Goal: Book appointment/travel/reservation

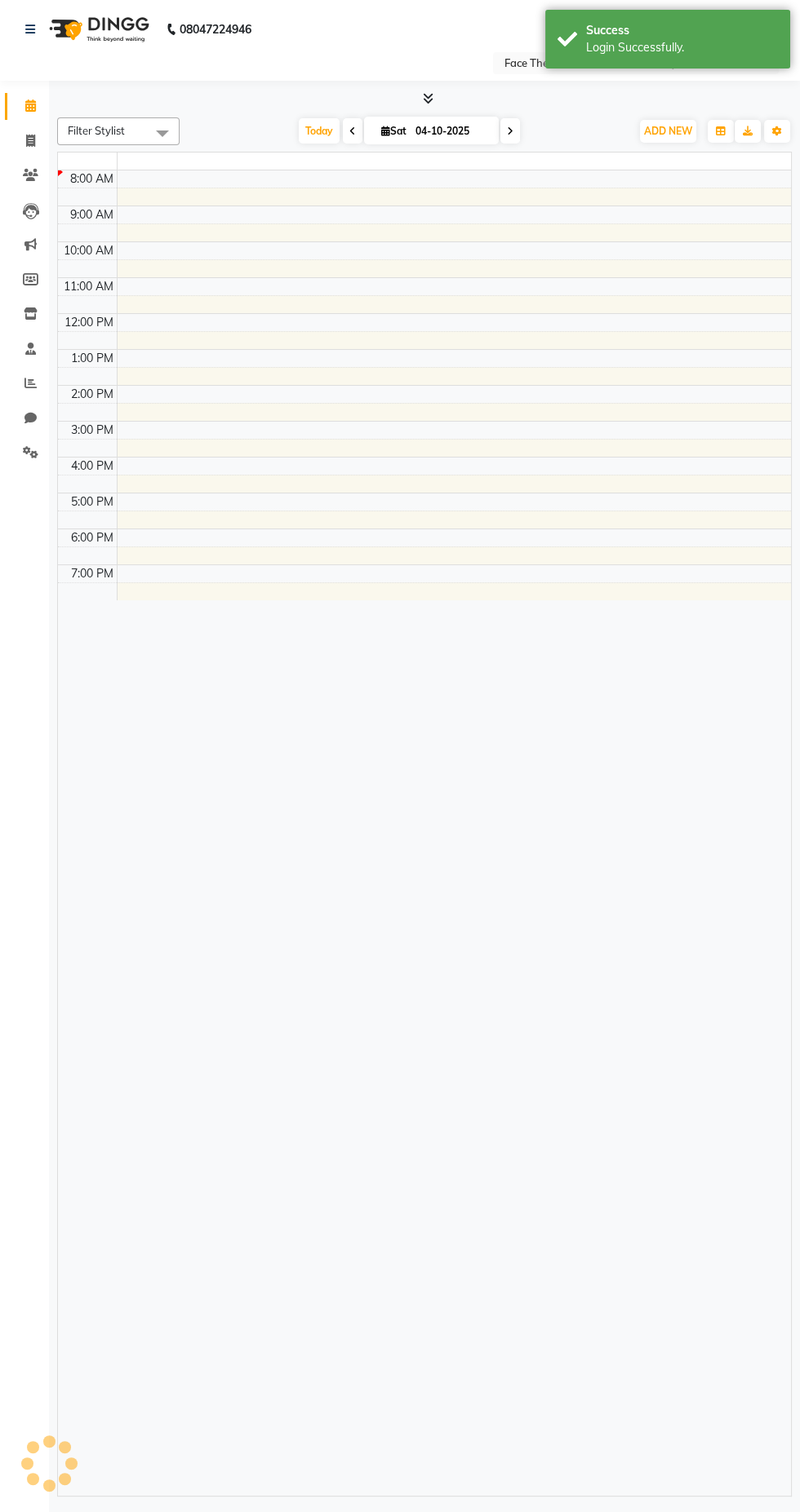
select select "en"
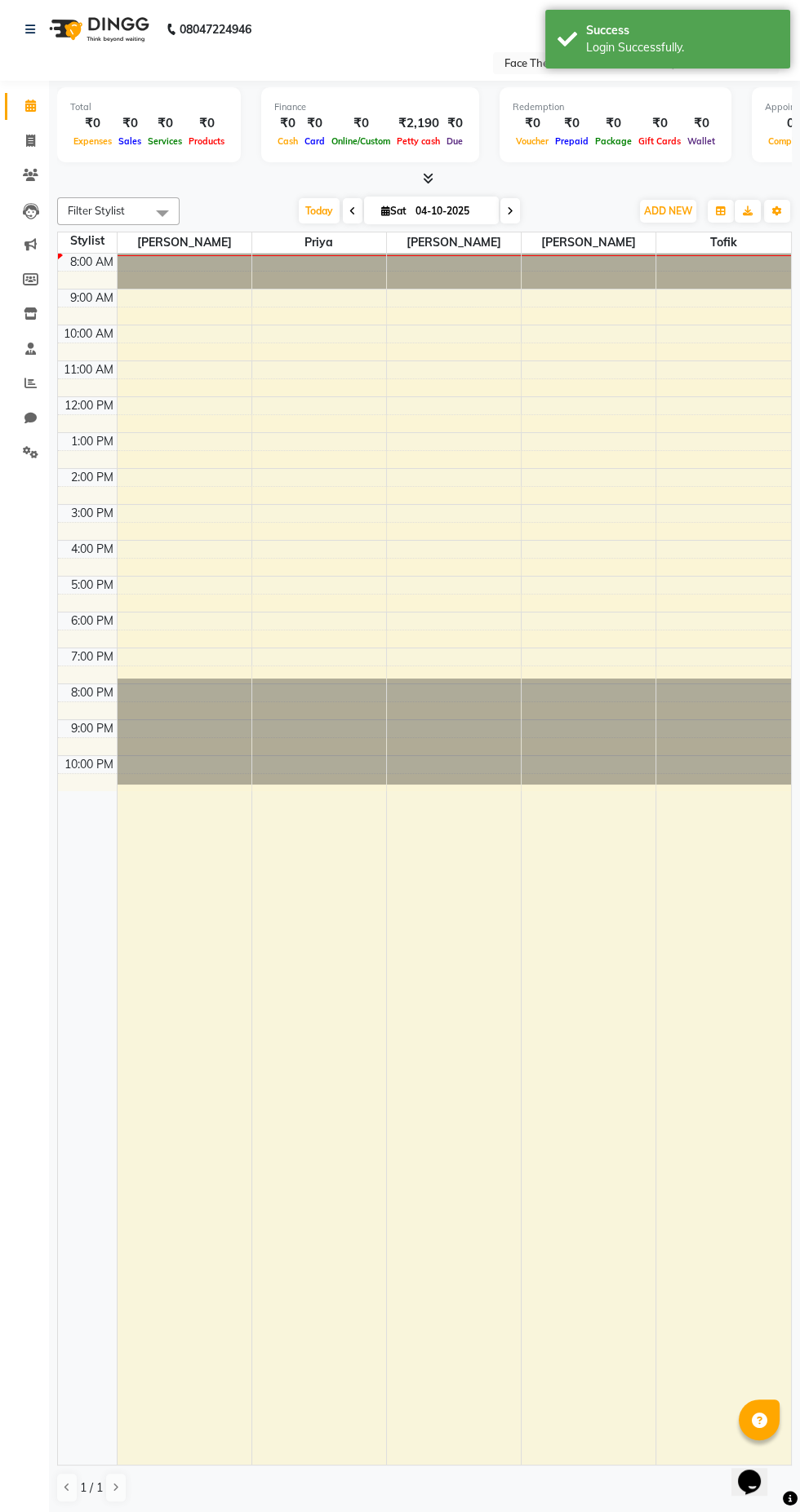
click at [418, 179] on span at bounding box center [425, 179] width 18 height 18
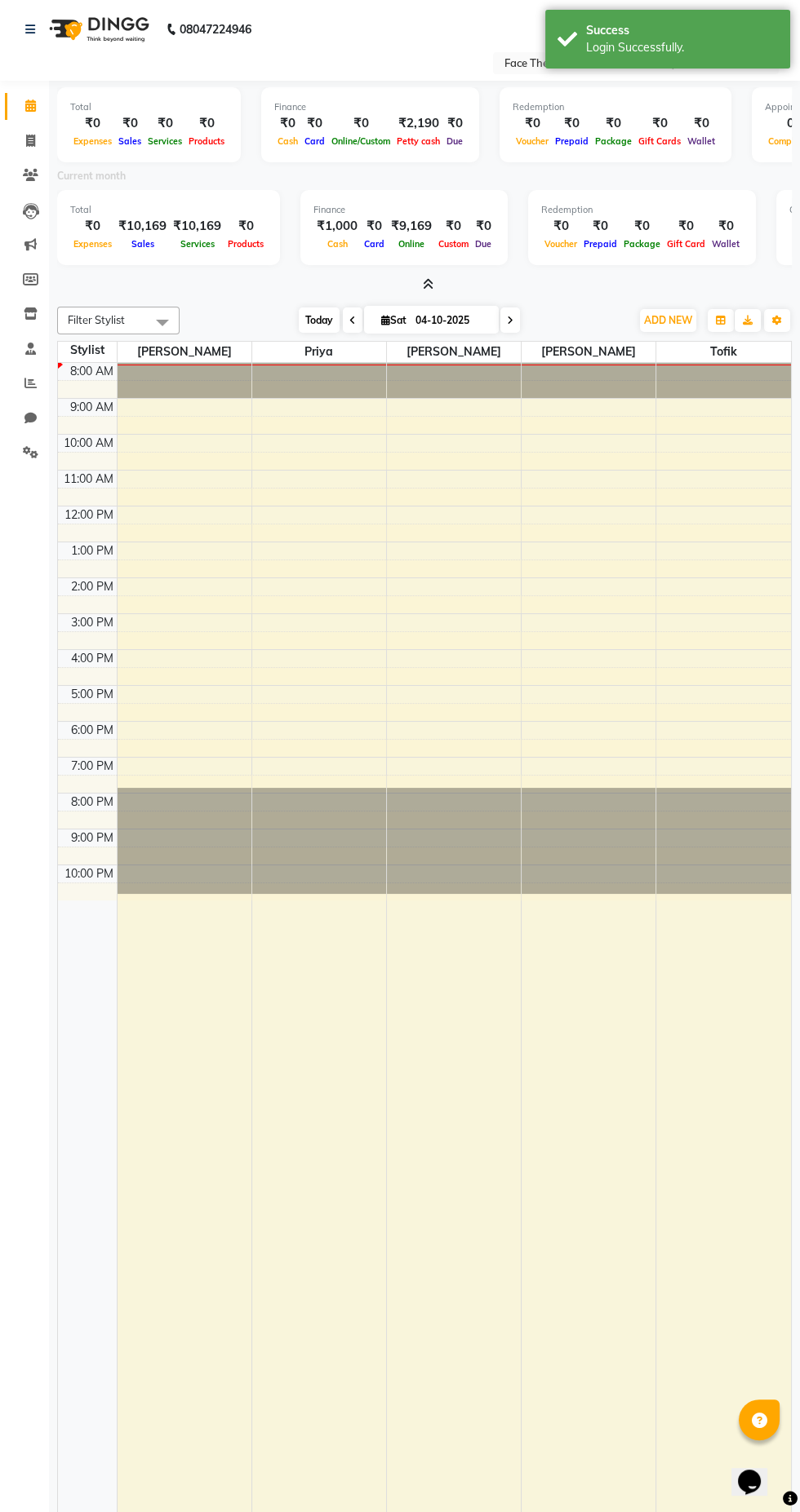
click at [320, 319] on span "Today" at bounding box center [319, 320] width 41 height 25
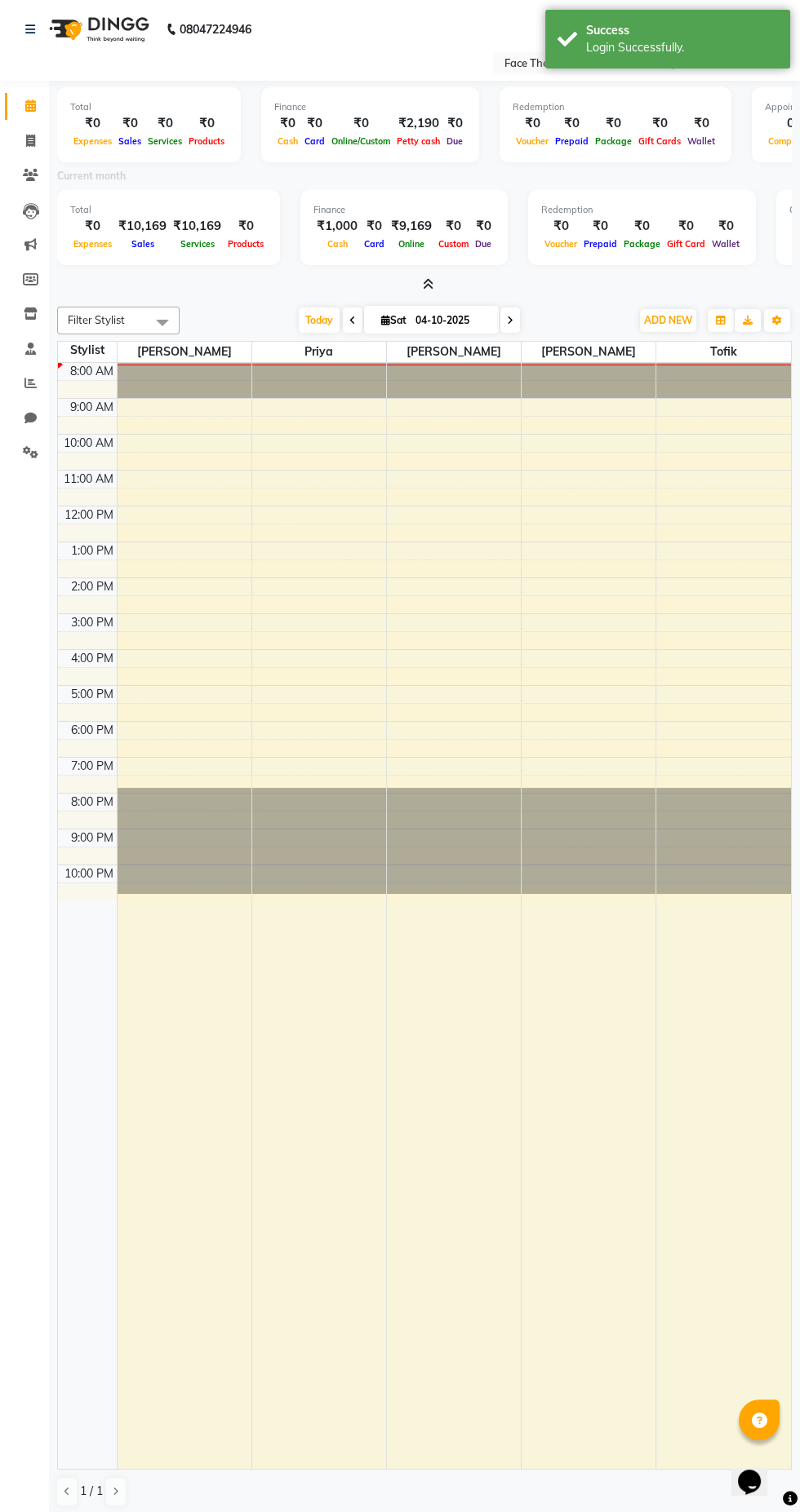
click at [397, 319] on span "Sat" at bounding box center [393, 320] width 33 height 13
select select "10"
select select "2025"
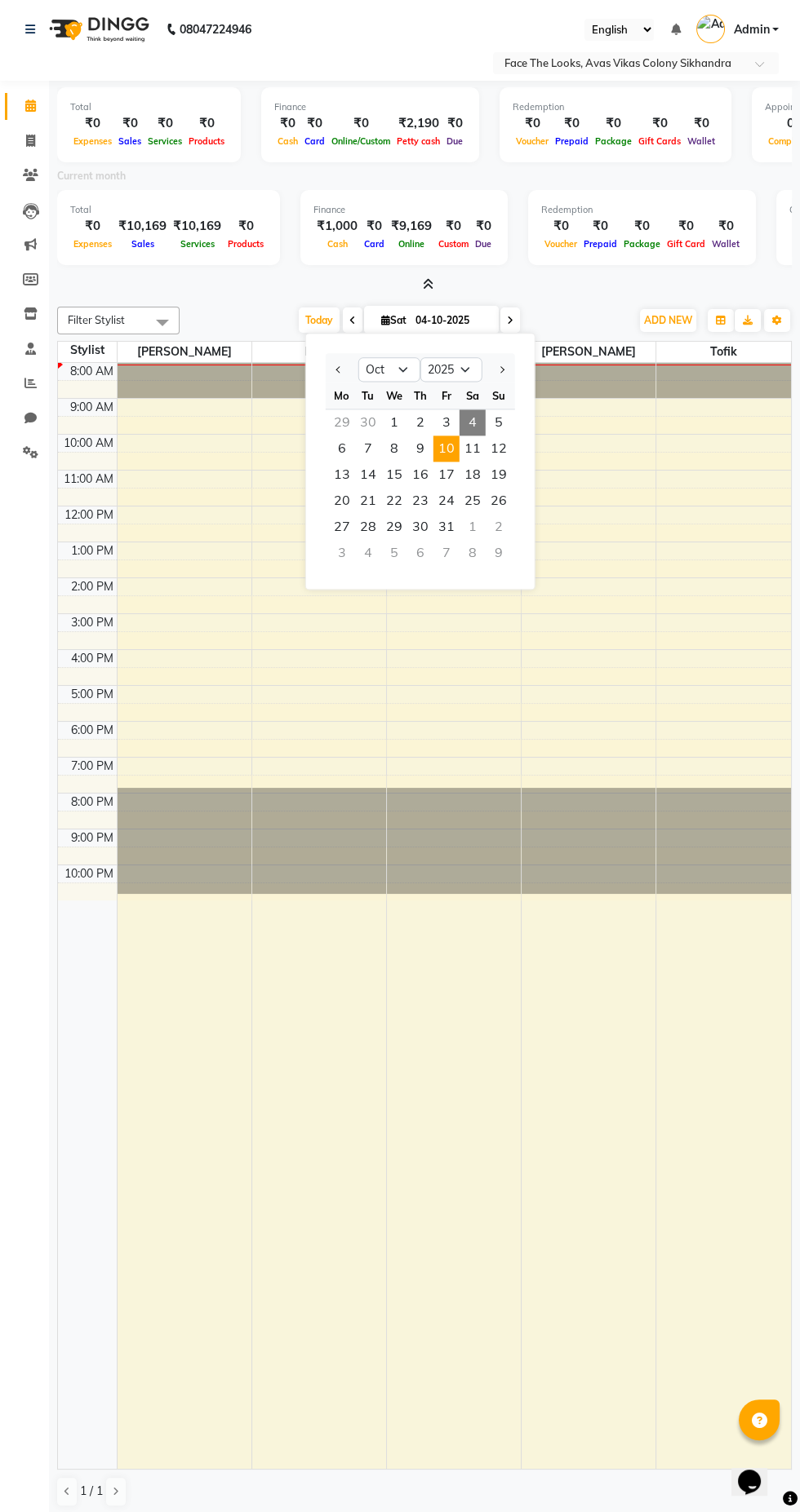
click at [446, 447] on span "10" at bounding box center [446, 449] width 26 height 26
type input "[DATE]"
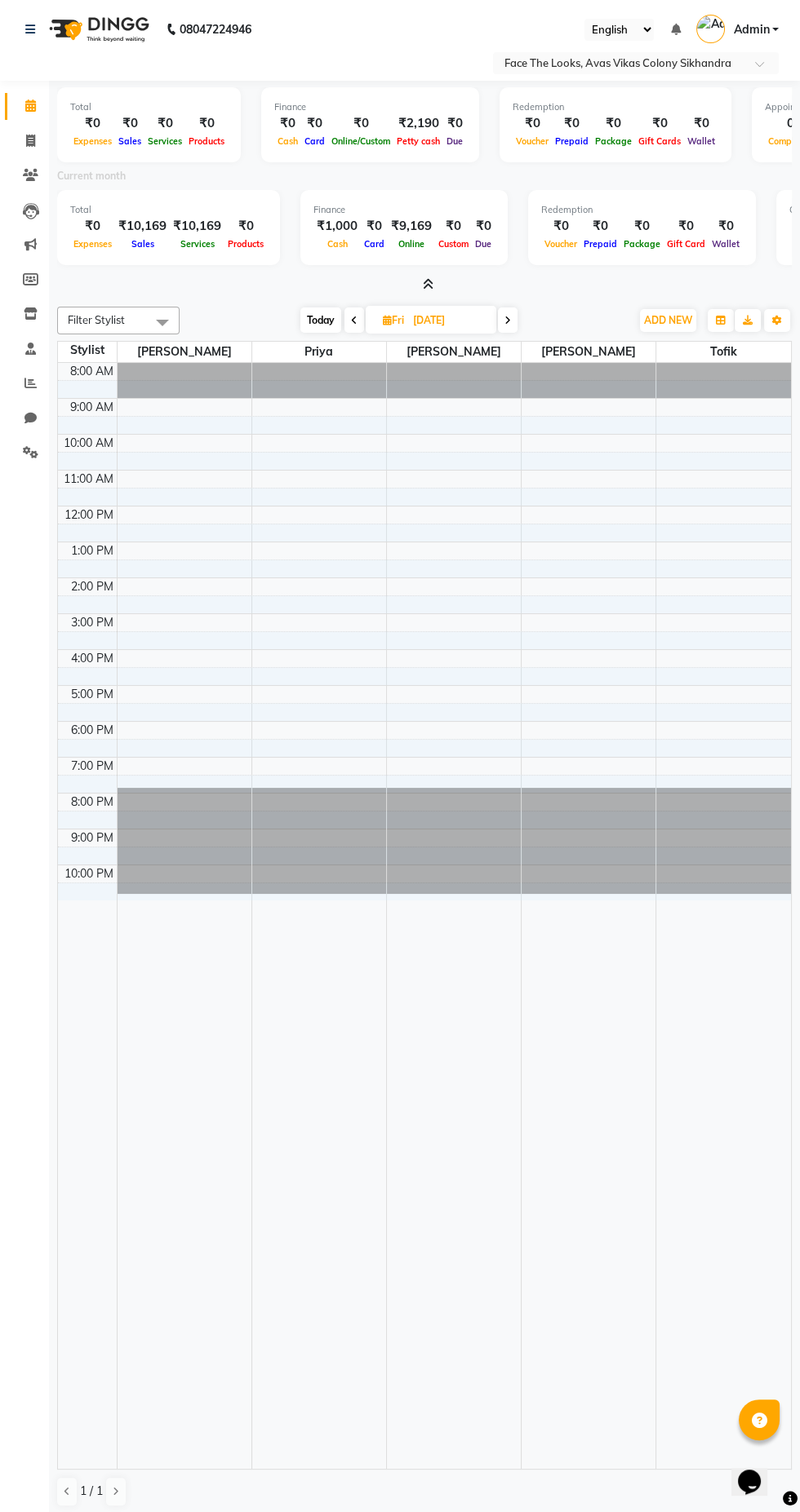
click at [430, 319] on input "[DATE]" at bounding box center [449, 320] width 82 height 24
select select "10"
select select "2025"
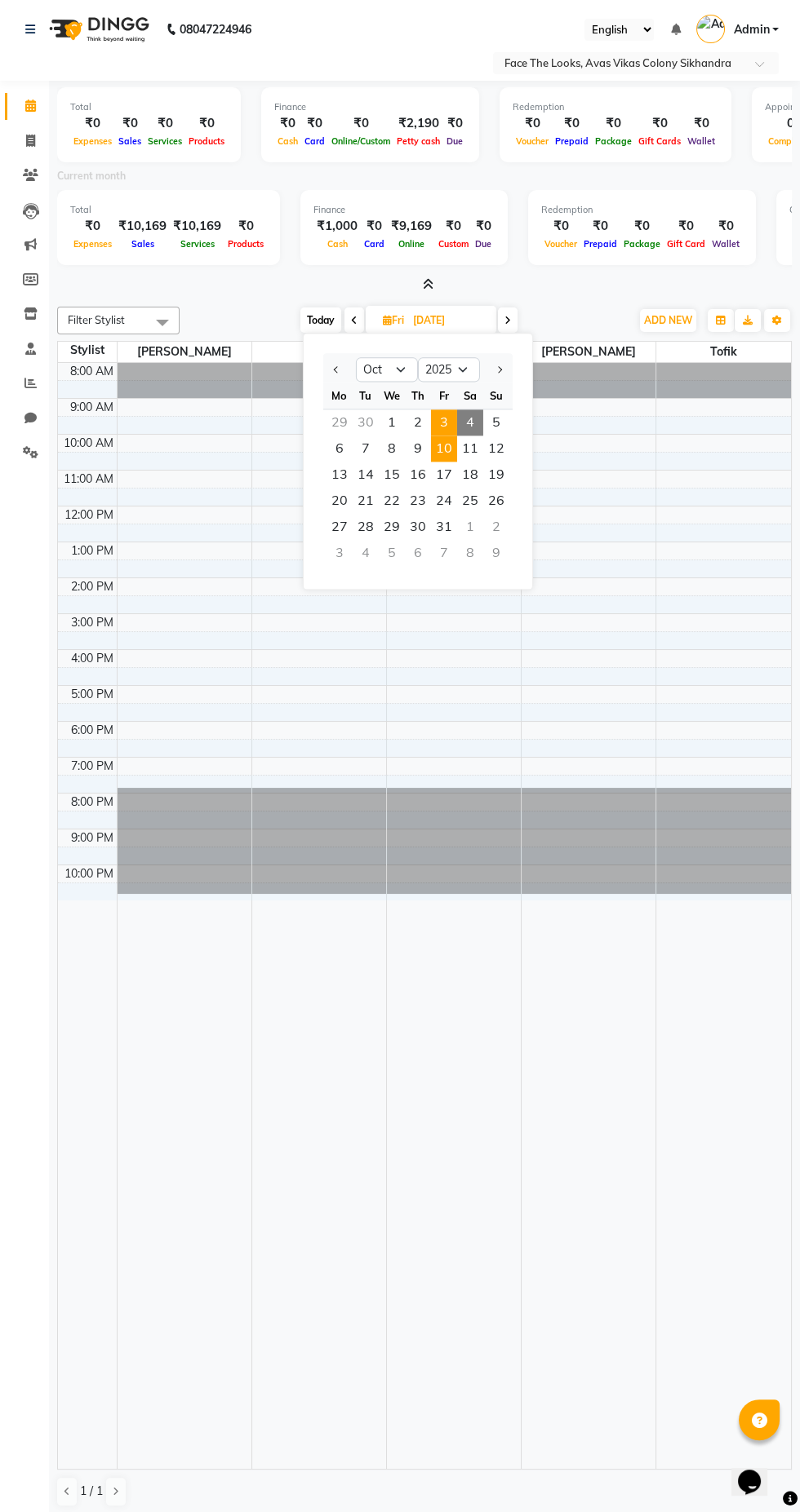
click at [441, 421] on span "3" at bounding box center [444, 422] width 26 height 26
type input "03-10-2025"
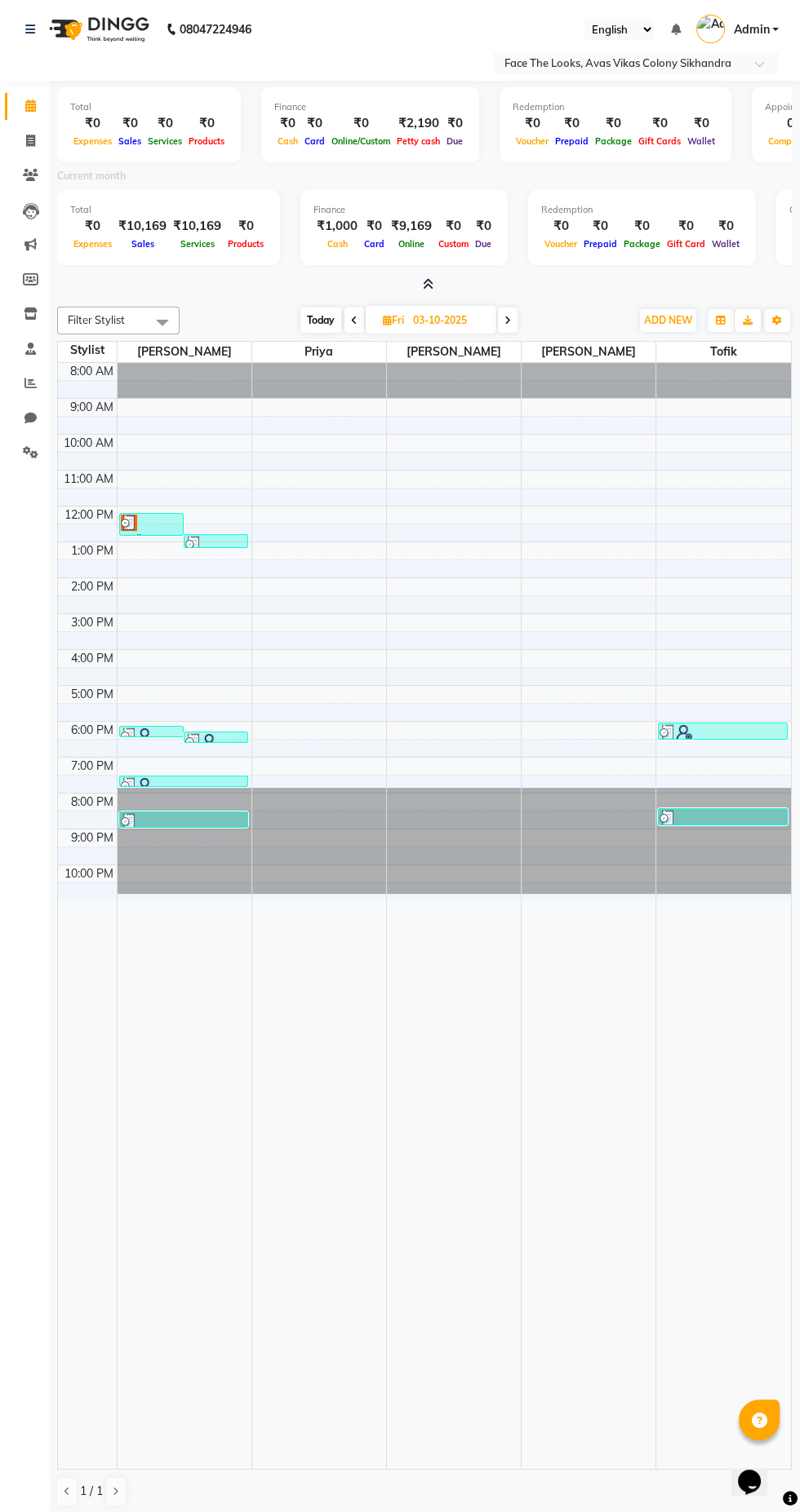
click at [192, 821] on div at bounding box center [183, 821] width 126 height 17
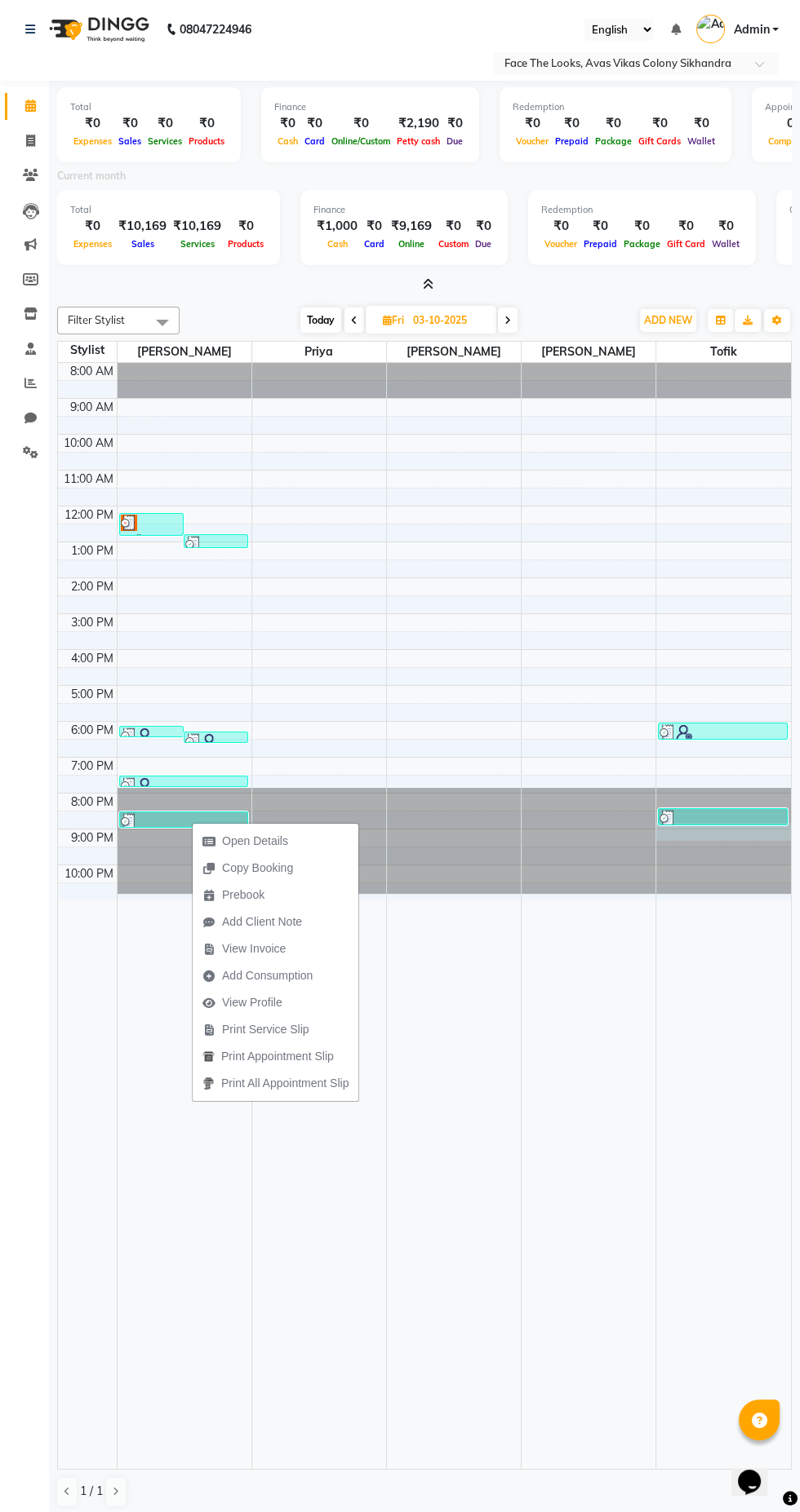
click at [725, 831] on div at bounding box center [723, 832] width 134 height 18
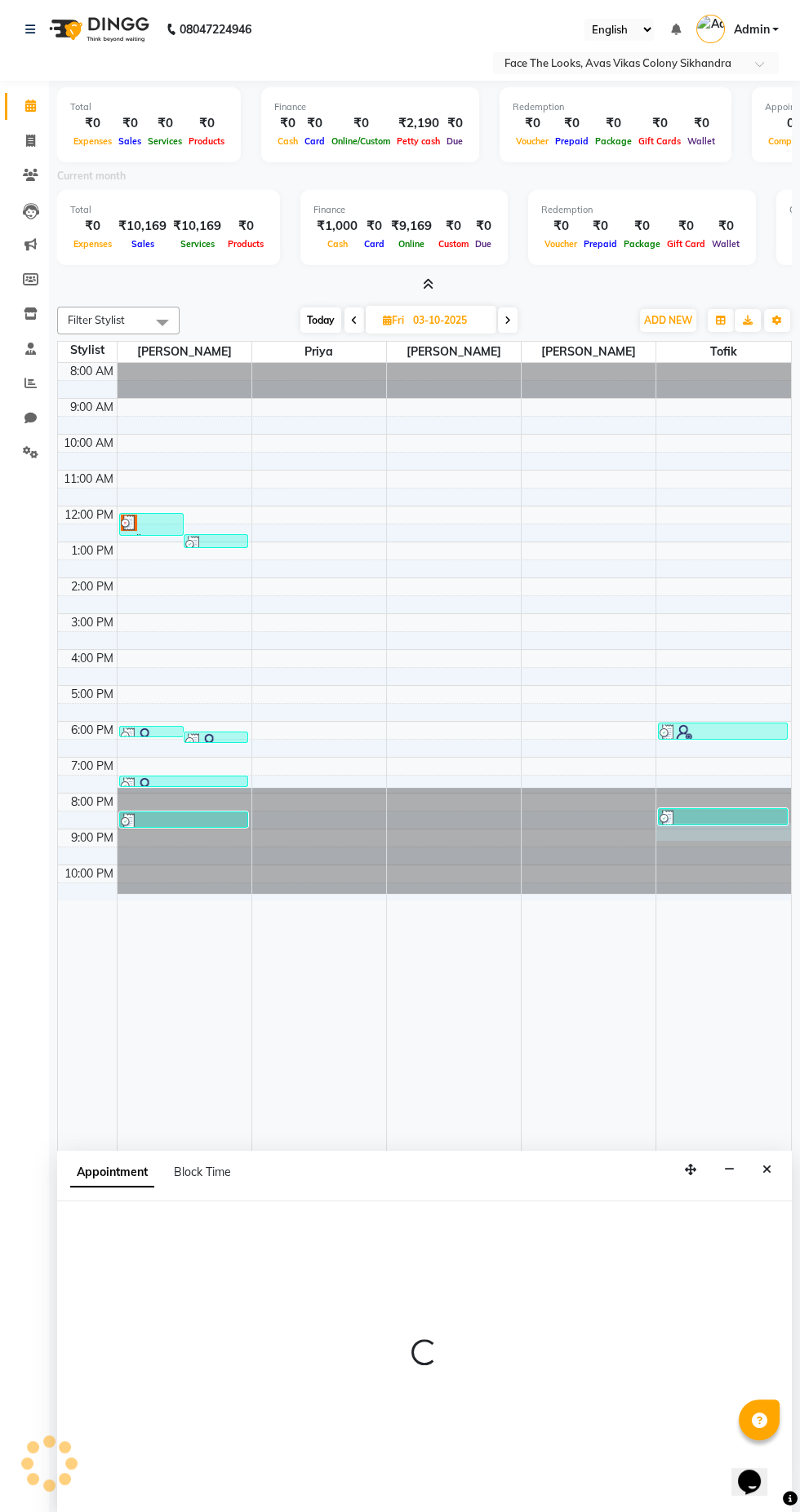
select select "86686"
select select "tentative"
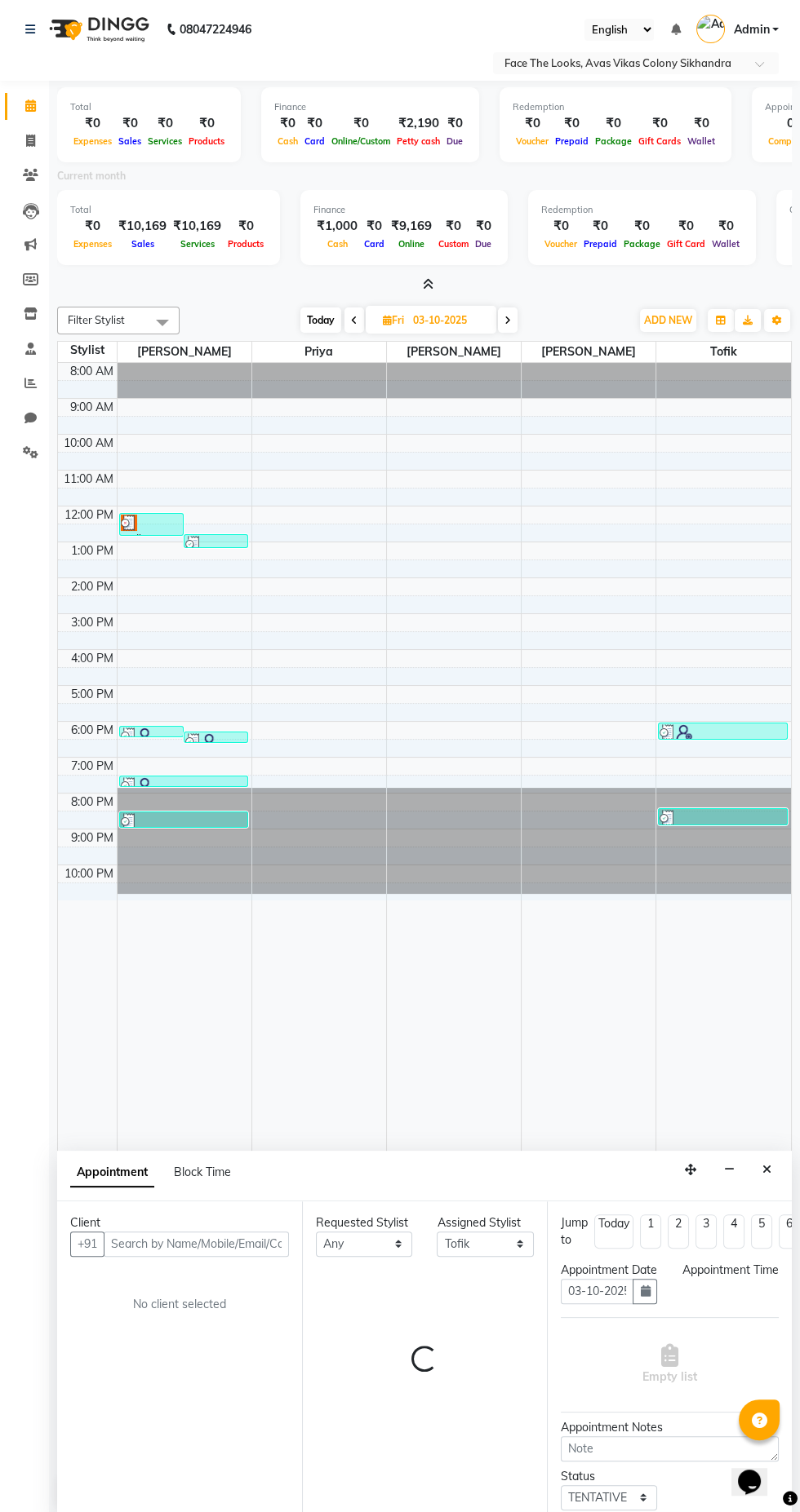
click at [729, 810] on div at bounding box center [722, 817] width 127 height 17
select select "1260"
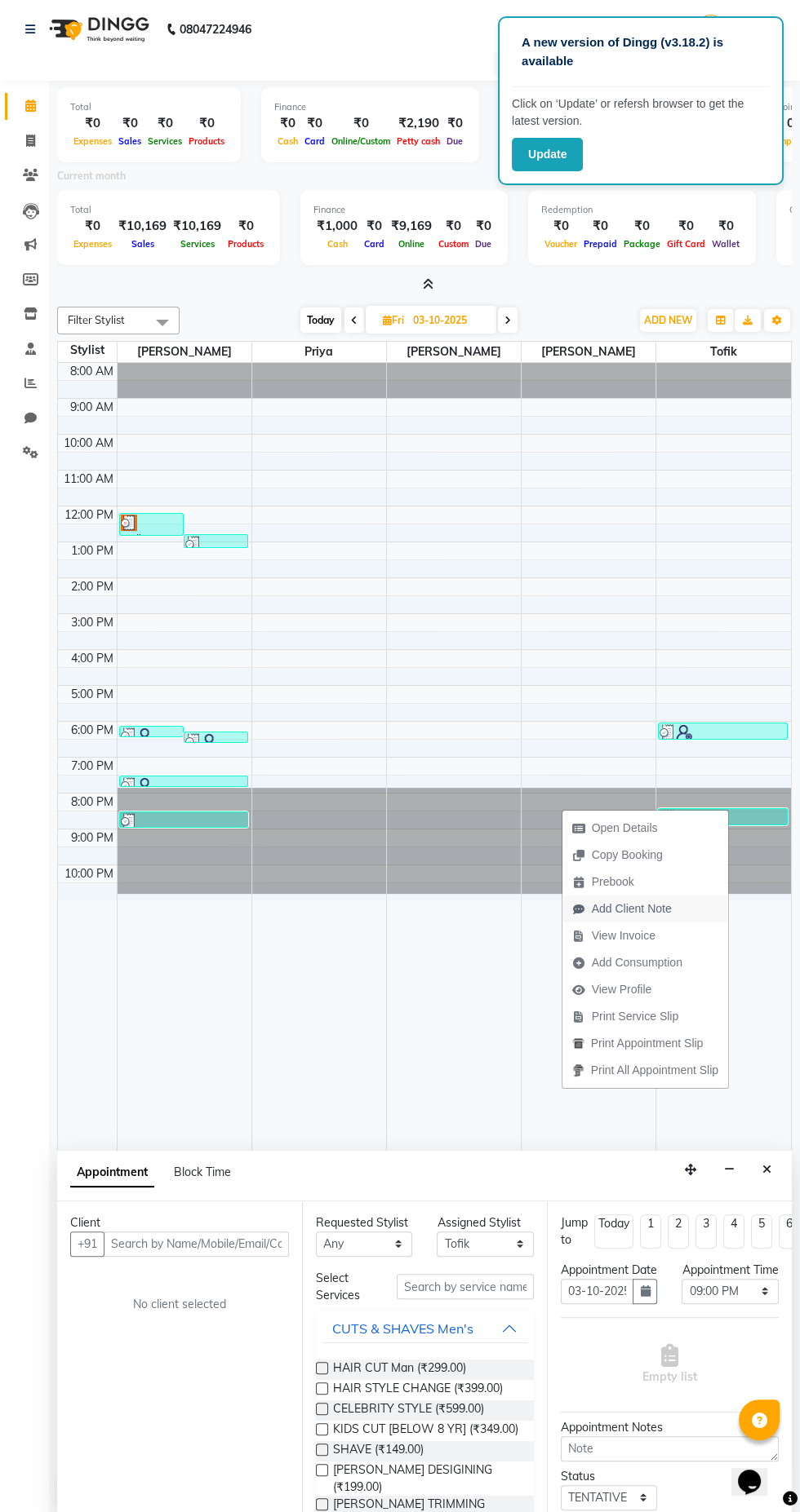
click at [642, 917] on span "Add Client Note" at bounding box center [632, 909] width 80 height 18
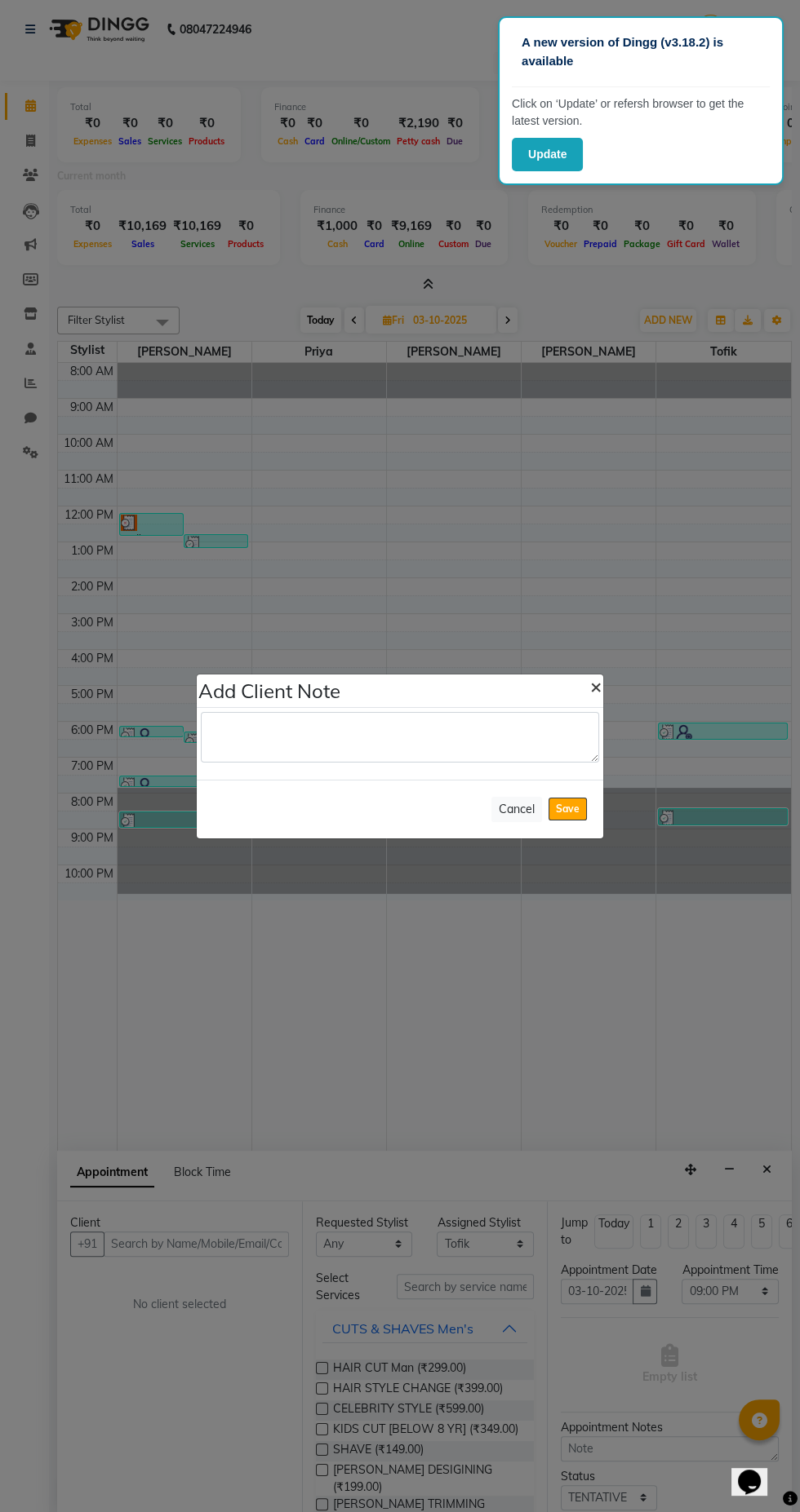
click at [595, 699] on span "×" at bounding box center [596, 685] width 12 height 24
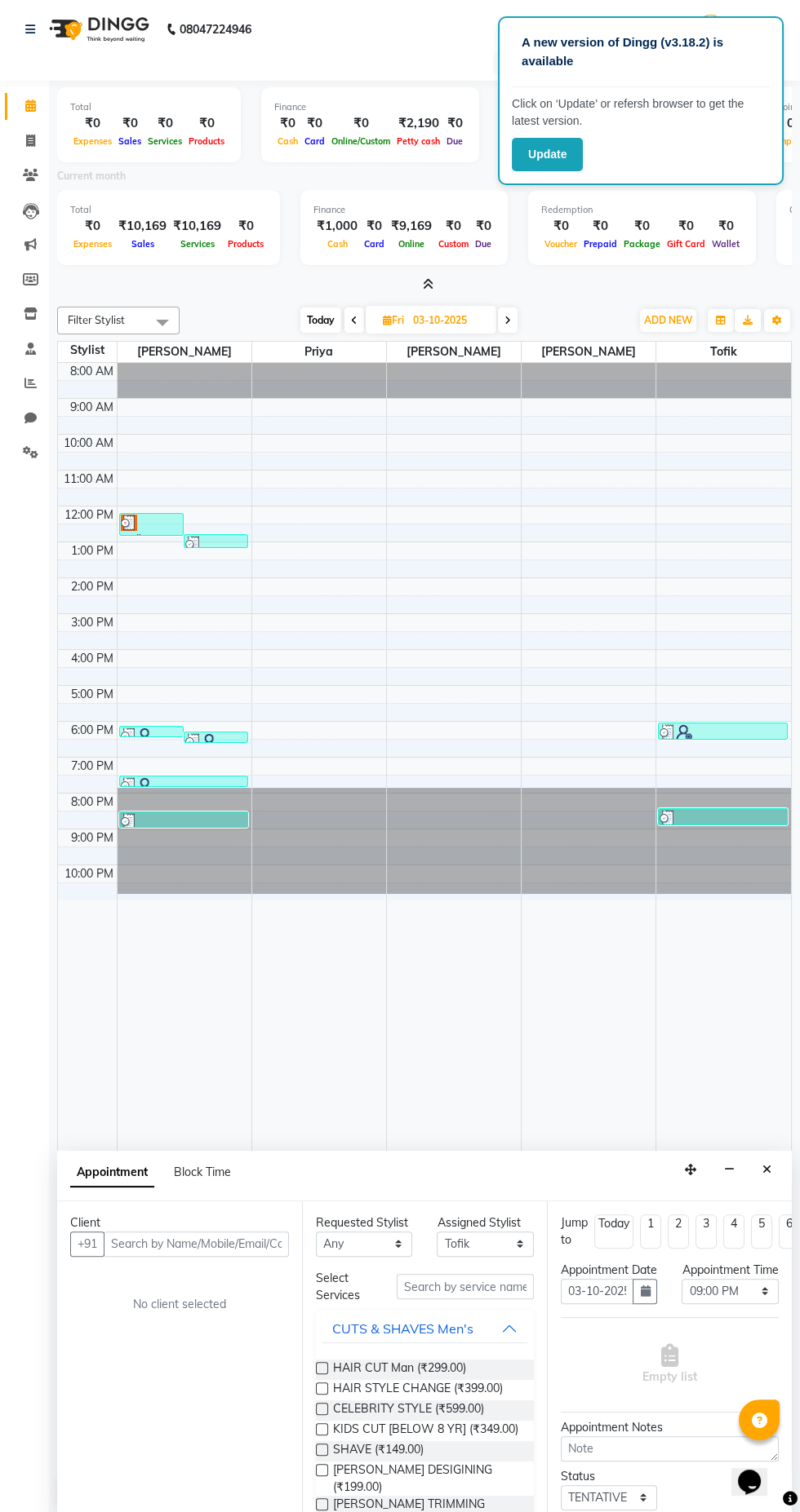
click at [727, 810] on div at bounding box center [722, 817] width 127 height 17
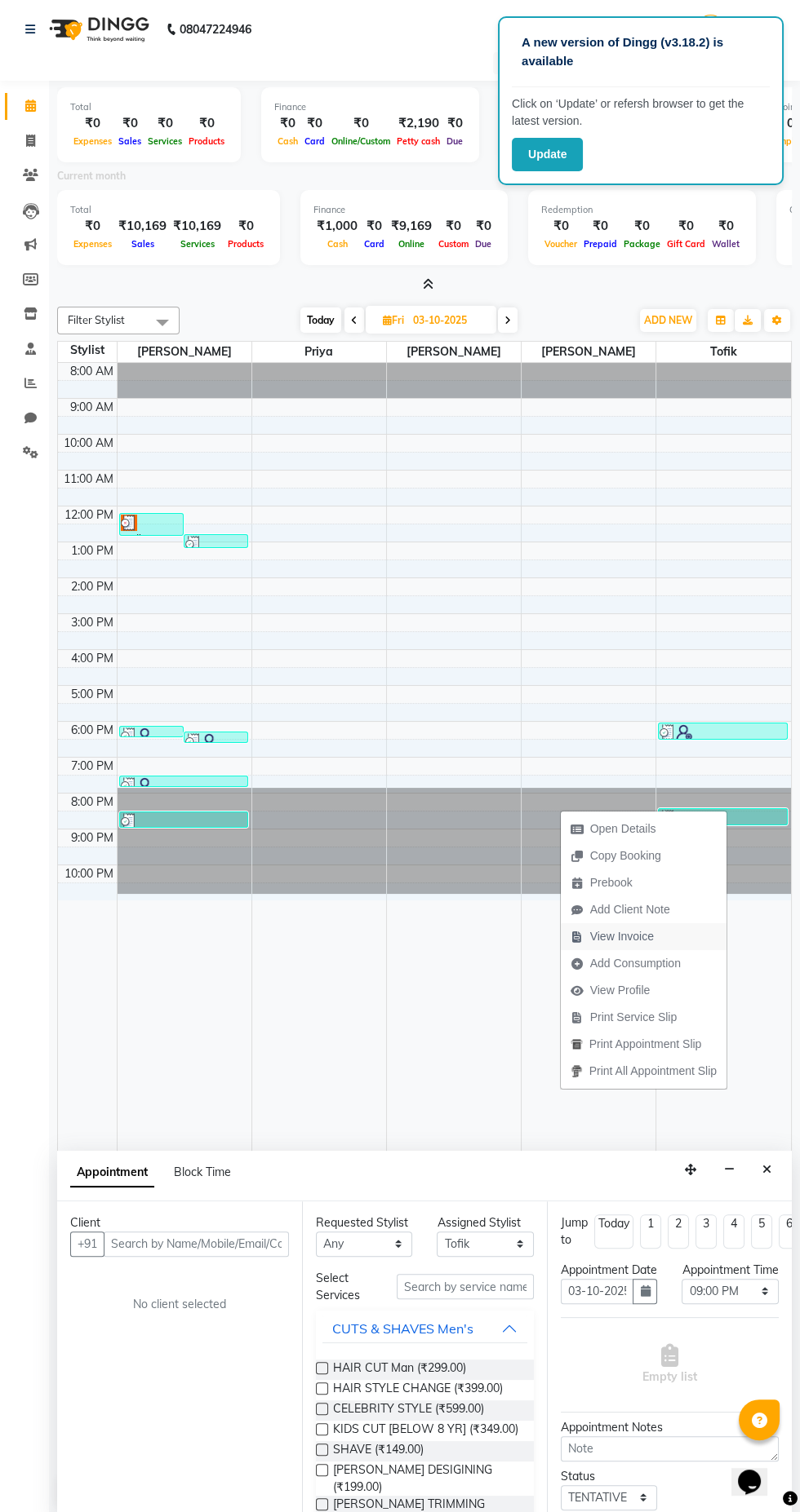
click at [637, 929] on span "View Invoice" at bounding box center [621, 937] width 63 height 18
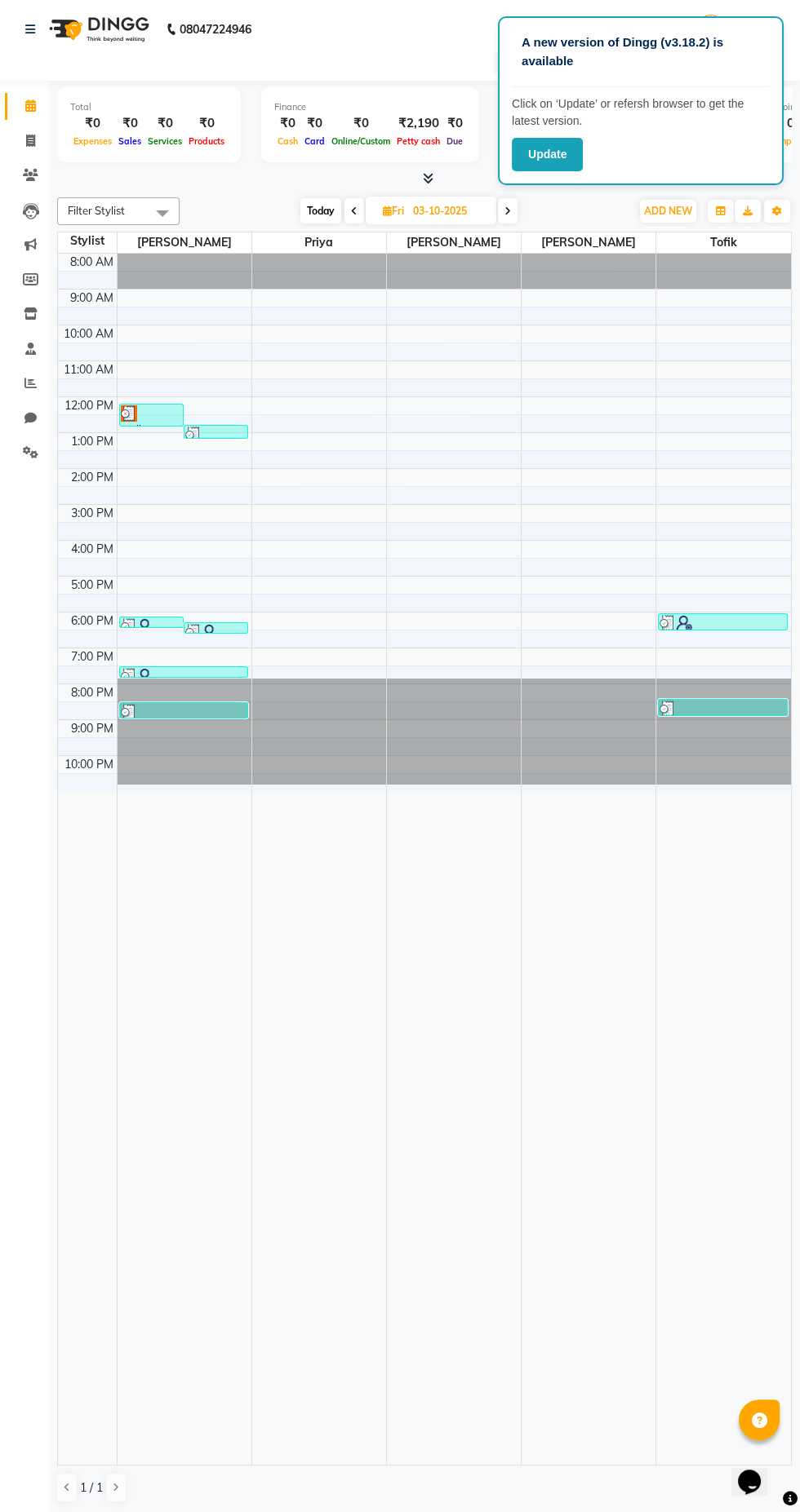
click at [397, 207] on span "Fri" at bounding box center [393, 210] width 29 height 13
select select "10"
select select "2025"
